Goal: Task Accomplishment & Management: Complete application form

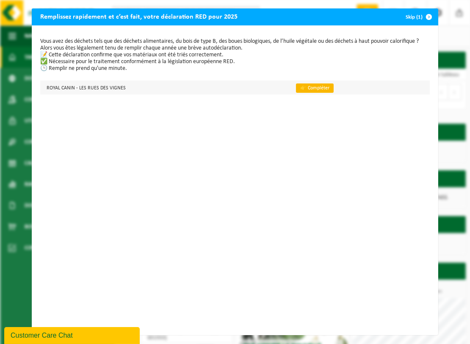
click at [302, 88] on link "👉 Compléter" at bounding box center [315, 87] width 38 height 9
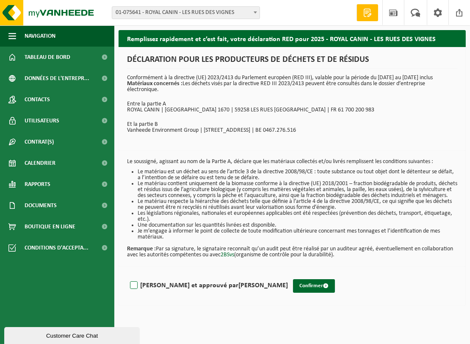
click at [145, 292] on label "Lu et approuvé par KEVIN DEL FABRO" at bounding box center [208, 285] width 160 height 13
click at [288, 275] on input "Lu et approuvé par KEVIN DEL FABRO" at bounding box center [288, 275] width 0 height 0
checkbox input "true"
click at [293, 293] on button "Confirmer" at bounding box center [314, 286] width 42 height 14
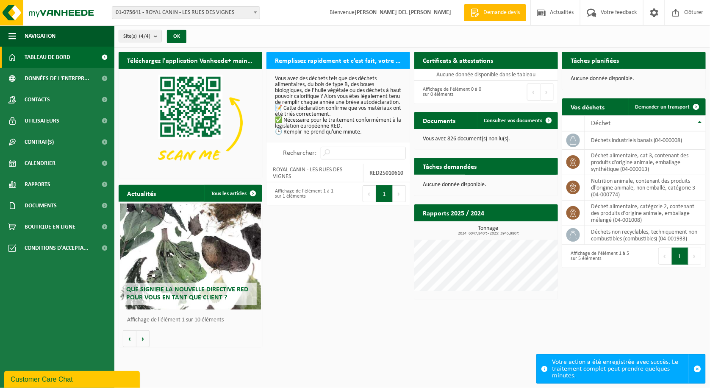
click at [328, 61] on h2 "Remplissez rapidement et c’est fait, votre déclaration RED pour 2025" at bounding box center [338, 60] width 144 height 17
click at [340, 158] on input "Rechercher:" at bounding box center [363, 153] width 85 height 13
click at [398, 199] on button "Suivant" at bounding box center [399, 193] width 13 height 17
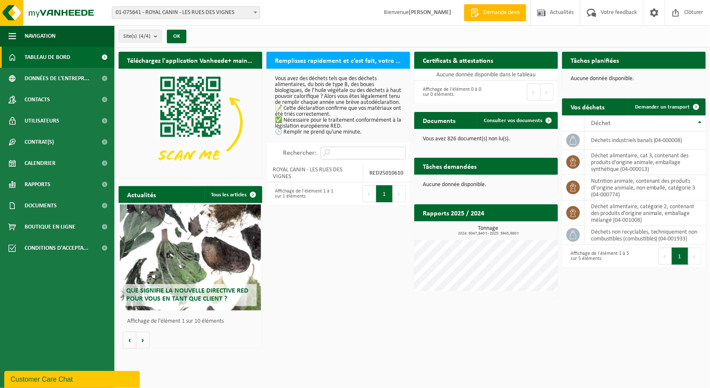
click at [342, 159] on input "Rechercher:" at bounding box center [363, 153] width 85 height 13
click at [305, 157] on label "Rechercher:" at bounding box center [299, 153] width 33 height 7
click at [321, 159] on input "Rechercher:" at bounding box center [363, 153] width 85 height 13
click at [310, 181] on td "ROYAL CANIN - LES RUES DES VIGNES" at bounding box center [314, 173] width 97 height 19
click at [383, 176] on strong "RED25010610" at bounding box center [387, 173] width 34 height 6
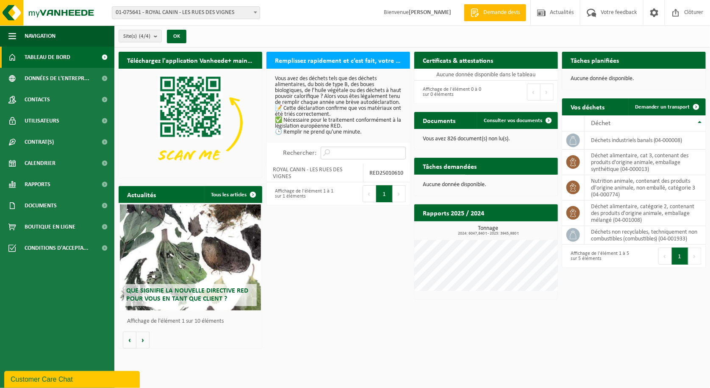
click at [345, 155] on input "Rechercher:" at bounding box center [363, 153] width 85 height 13
click at [291, 141] on div "Vous avez des déchets tels que des déchets alimentaires, du bois de type B, des…" at bounding box center [338, 106] width 144 height 74
click at [298, 141] on div "Vous avez des déchets tels que des déchets alimentaires, du bois de type B, des…" at bounding box center [338, 106] width 144 height 74
click at [387, 176] on strong "RED25010610" at bounding box center [387, 173] width 34 height 6
click at [323, 174] on td "ROYAL CANIN - LES RUES DES VIGNES" at bounding box center [314, 173] width 97 height 19
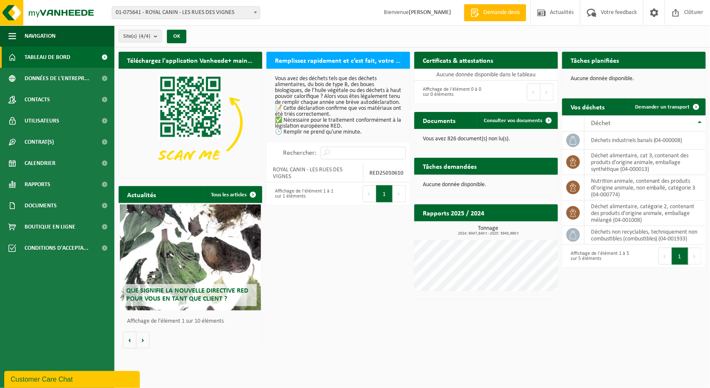
click at [324, 58] on h2 "Remplissez rapidement et c’est fait, votre déclaration RED pour 2025" at bounding box center [338, 60] width 144 height 17
click at [49, 241] on span "Conditions d'accepta..." at bounding box center [57, 247] width 64 height 21
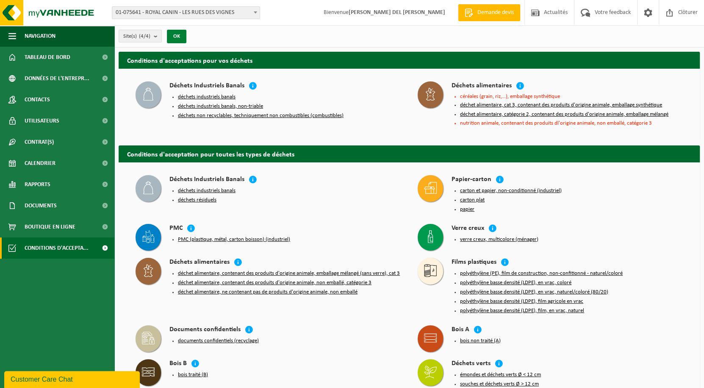
click at [179, 36] on button "OK" at bounding box center [176, 37] width 19 height 14
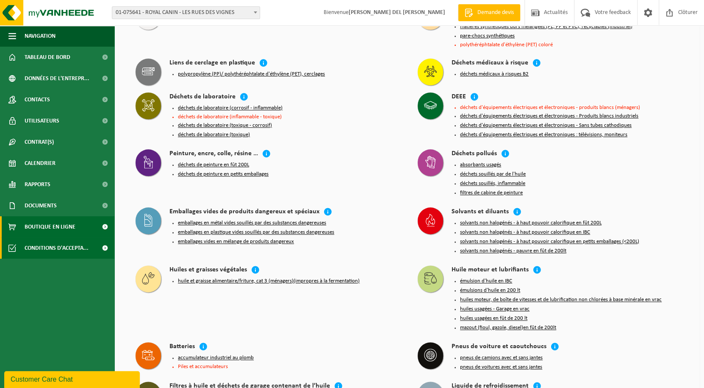
scroll to position [417, 0]
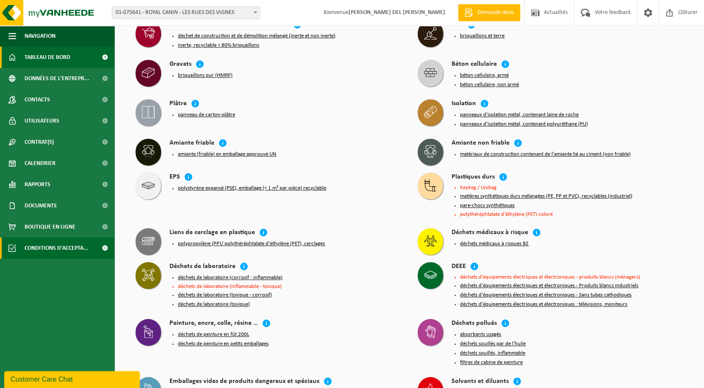
click at [56, 59] on span "Tableau de bord" at bounding box center [48, 57] width 46 height 21
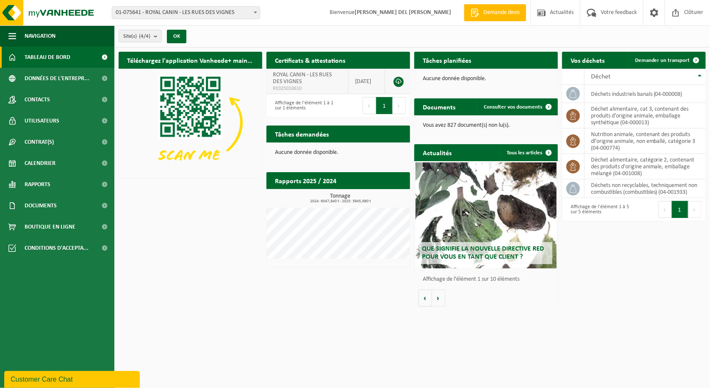
click at [399, 81] on link at bounding box center [399, 82] width 10 height 10
